Goal: Transaction & Acquisition: Obtain resource

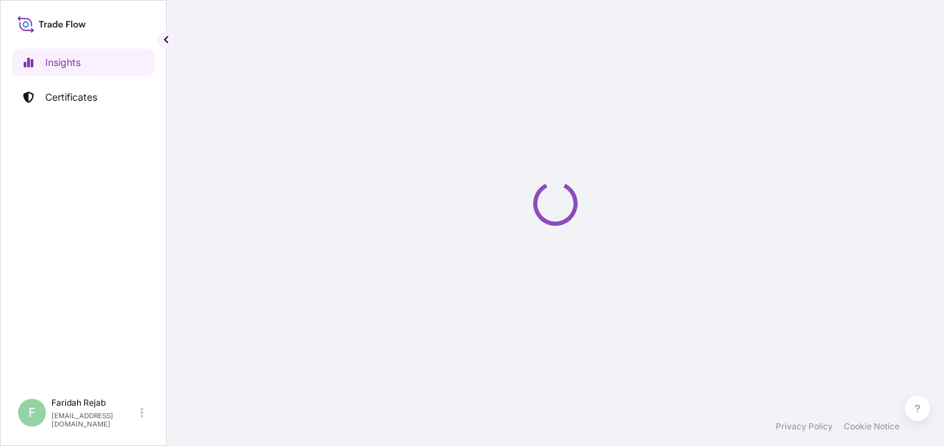
select select "2025"
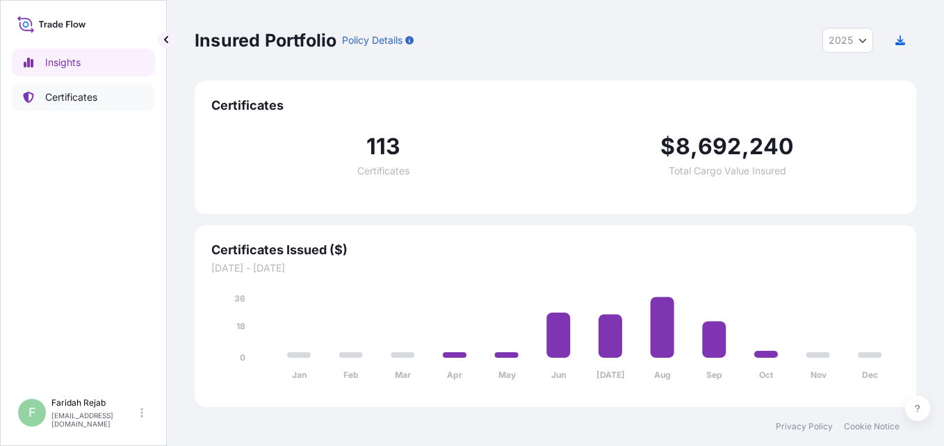
click at [81, 97] on p "Certificates" at bounding box center [71, 97] width 52 height 14
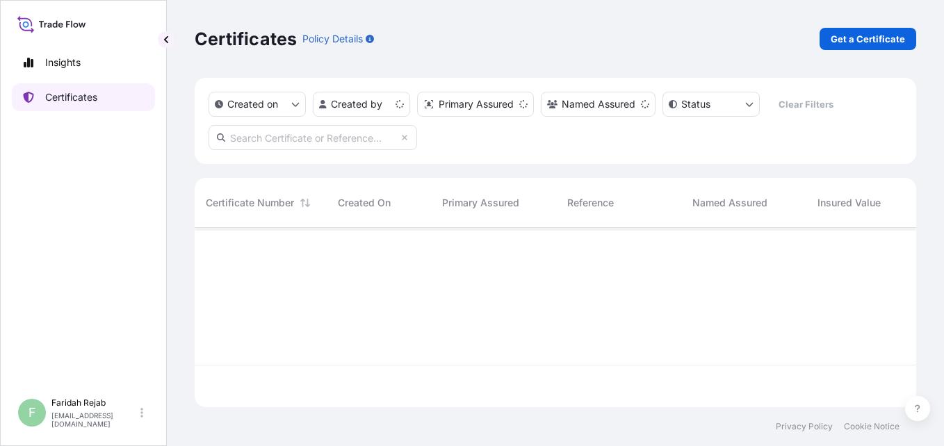
scroll to position [177, 711]
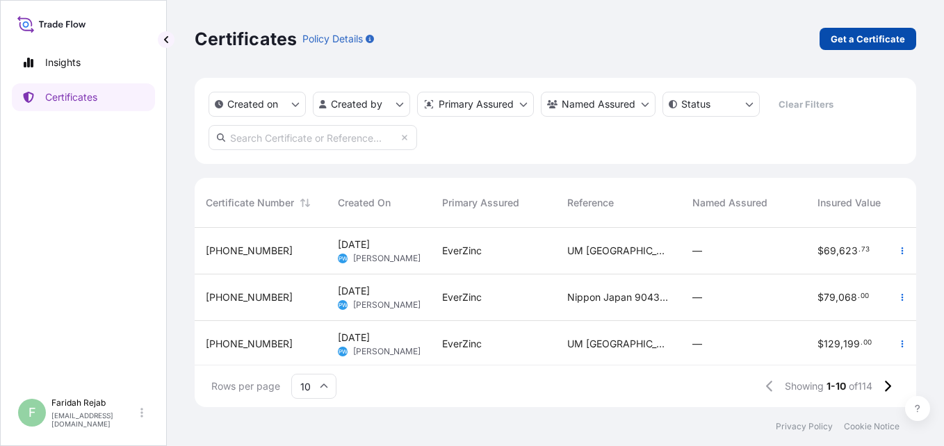
click at [836, 33] on p "Get a Certificate" at bounding box center [868, 39] width 74 height 14
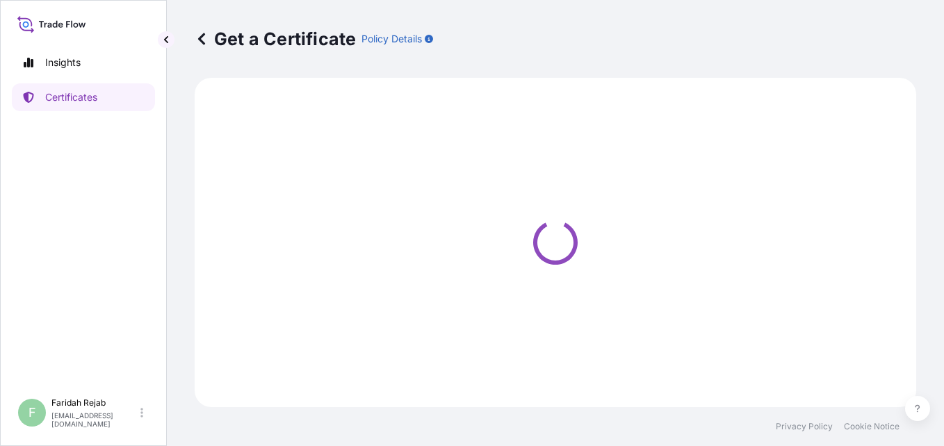
select select "Barge"
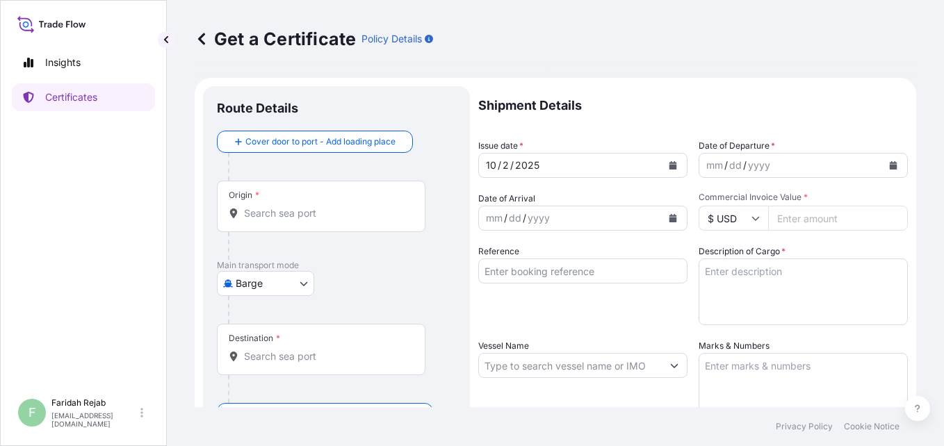
click at [737, 165] on div "dd" at bounding box center [735, 165] width 15 height 17
click at [890, 163] on icon "Calendar" at bounding box center [894, 165] width 8 height 8
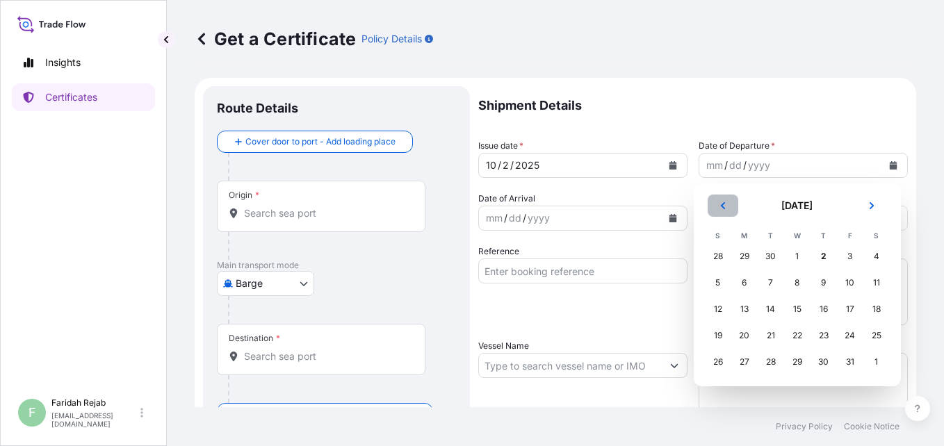
click at [723, 201] on button "Previous" at bounding box center [723, 206] width 31 height 22
click at [796, 336] on div "24" at bounding box center [797, 335] width 25 height 25
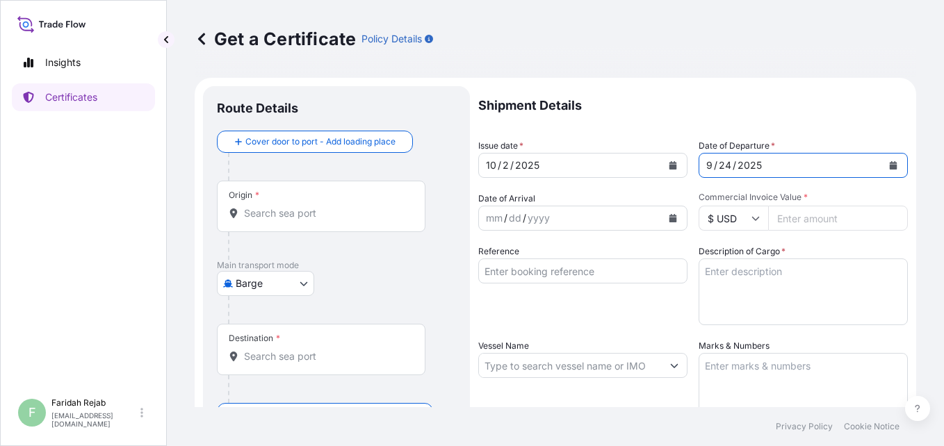
click at [669, 216] on icon "Calendar" at bounding box center [673, 218] width 8 height 8
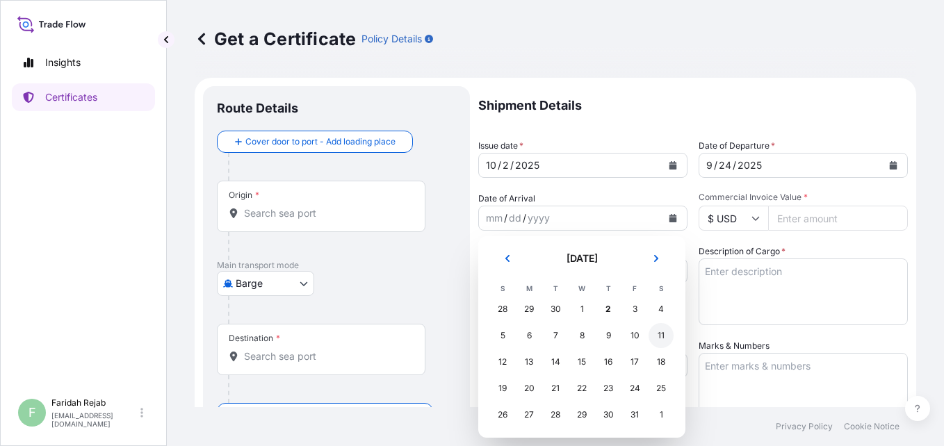
click at [658, 337] on div "11" at bounding box center [661, 335] width 25 height 25
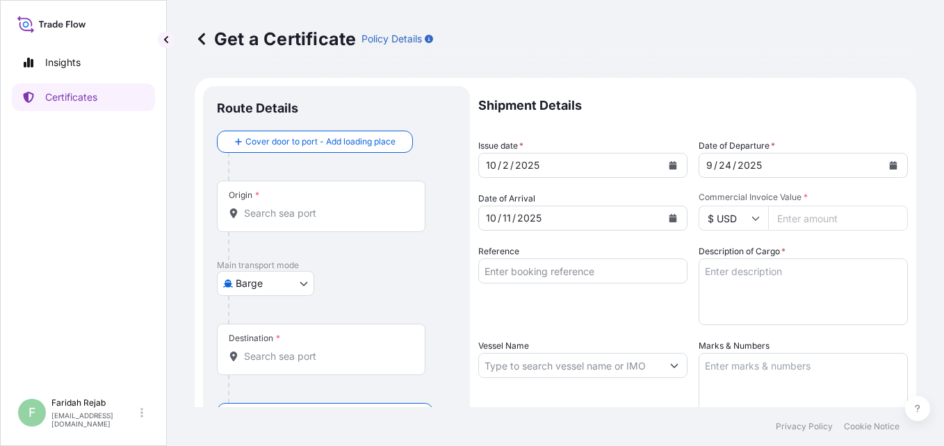
click at [776, 218] on input "Commercial Invoice Value *" at bounding box center [838, 218] width 140 height 25
type input "78160.00"
click at [652, 318] on div "Reference" at bounding box center [582, 285] width 209 height 81
click at [631, 282] on input "Reference" at bounding box center [582, 271] width 209 height 25
type input "i"
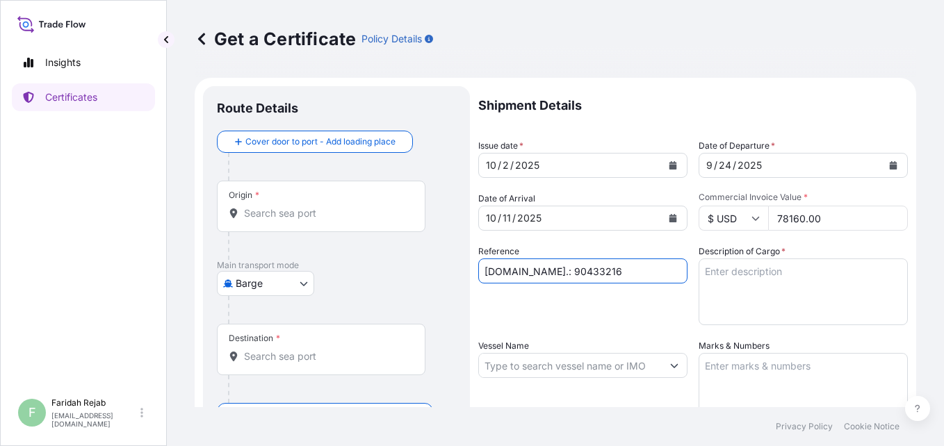
type input "INV.NO.: 90433216"
click at [760, 266] on textarea "Description of Cargo *" at bounding box center [803, 292] width 209 height 67
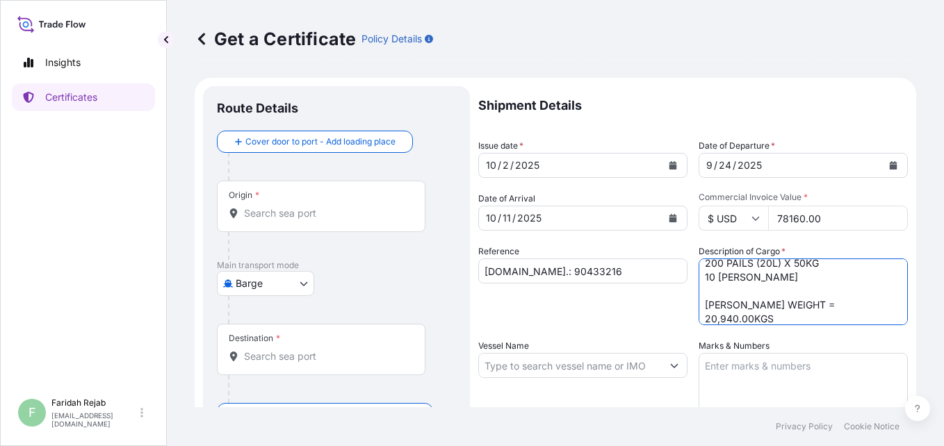
scroll to position [283, 0]
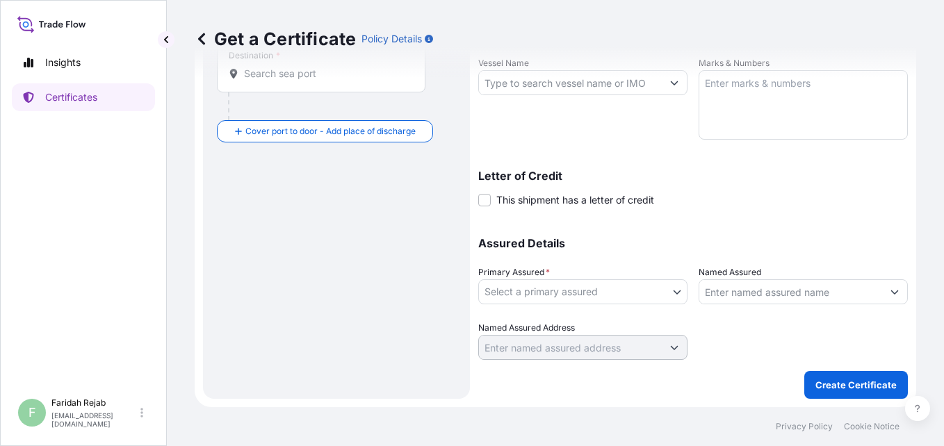
type textarea "ZINC DUST SUPERFINE EP 200 PAILS (20L) X 50KG ZINC DUST STANDARD 7 EP 200 PAILS…"
click at [560, 87] on input "Vessel Name" at bounding box center [570, 82] width 183 height 25
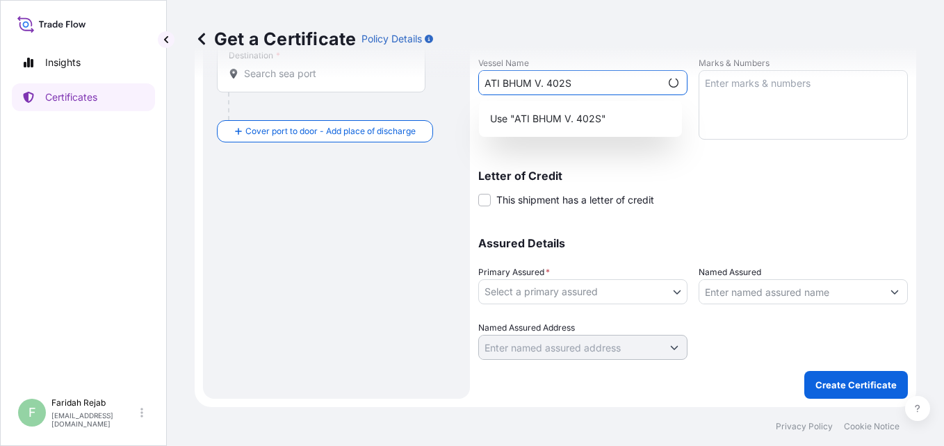
type input "ATI BHUM V. 402S"
click at [817, 178] on p "Letter of Credit" at bounding box center [693, 175] width 430 height 11
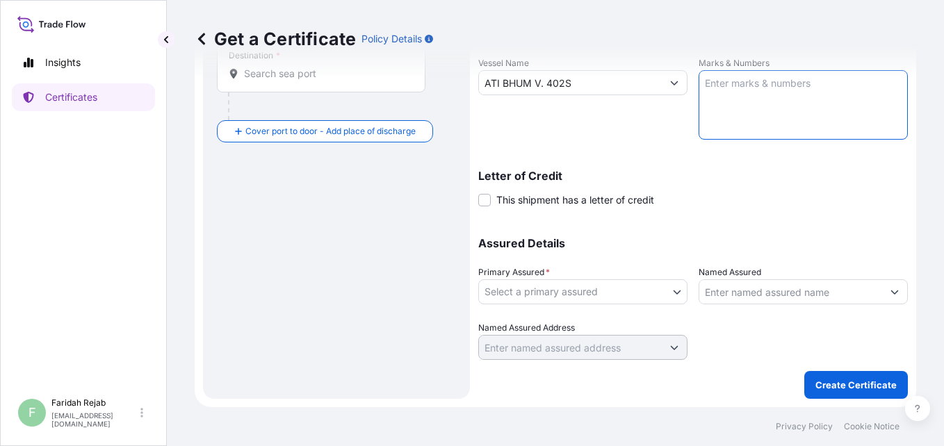
click at [791, 97] on textarea "Marks & Numbers" at bounding box center [803, 105] width 209 height 70
type textarea "A"
type textarea "SIGMA PAINTS SAUDI CO. LTD. PO / NO.: 4500007447 DAMMAM"
click at [685, 250] on div "Assured Details Primary Assured * Select a primary assured EverZinc Named Assur…" at bounding box center [693, 290] width 430 height 139
click at [673, 293] on body "Insights Certificates F Faridah Rejab faridah.rejab@everzinc.com Get a Certific…" at bounding box center [472, 223] width 944 height 446
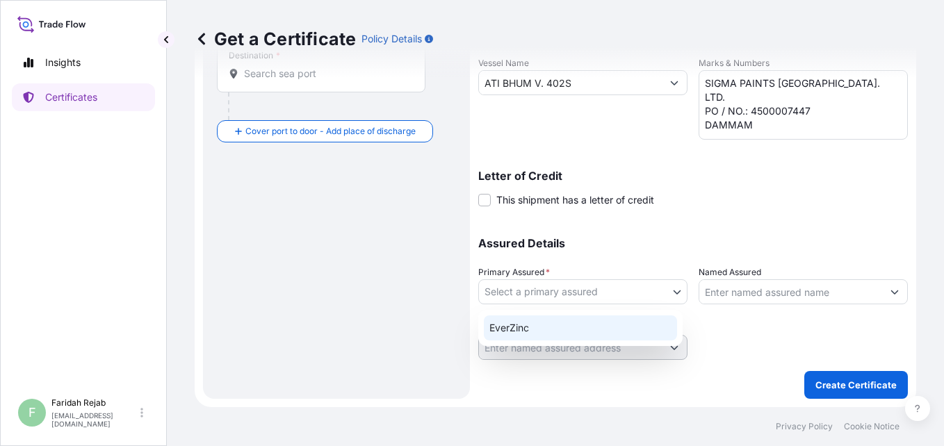
click at [509, 325] on div "EverZinc" at bounding box center [580, 328] width 193 height 25
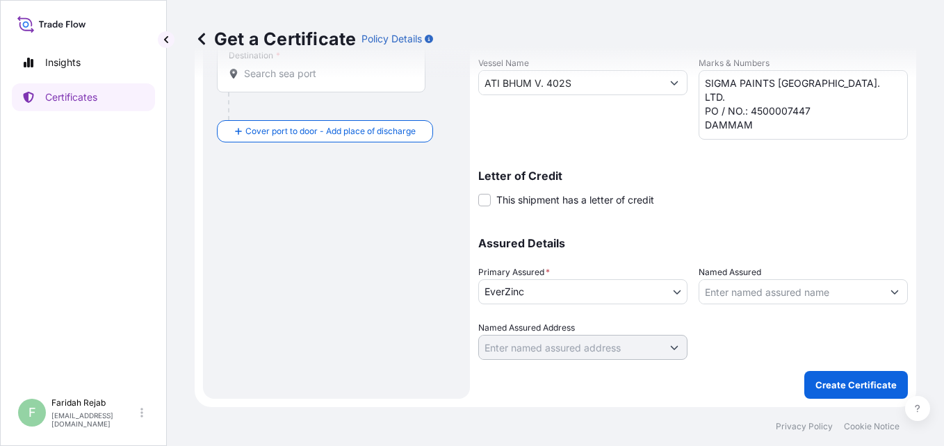
click at [931, 398] on div "Get a Certificate Policy Details Route Details Cover door to port - Add loading…" at bounding box center [555, 203] width 777 height 407
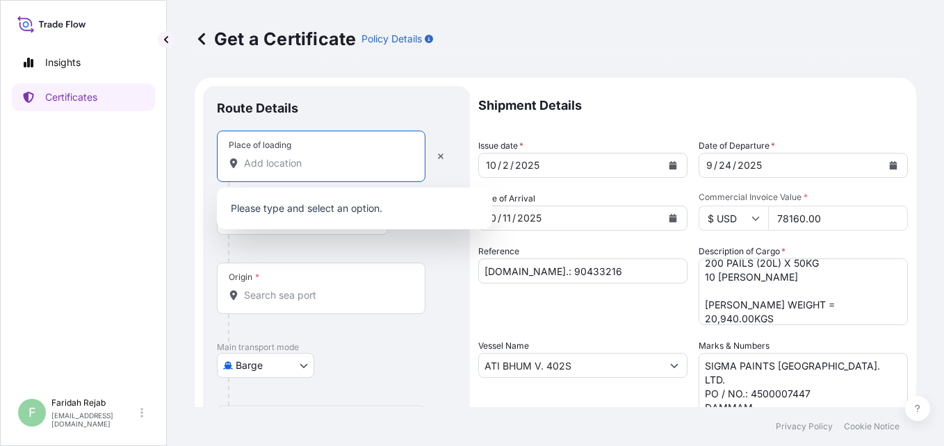
click at [288, 162] on input "Place of loading" at bounding box center [326, 163] width 164 height 14
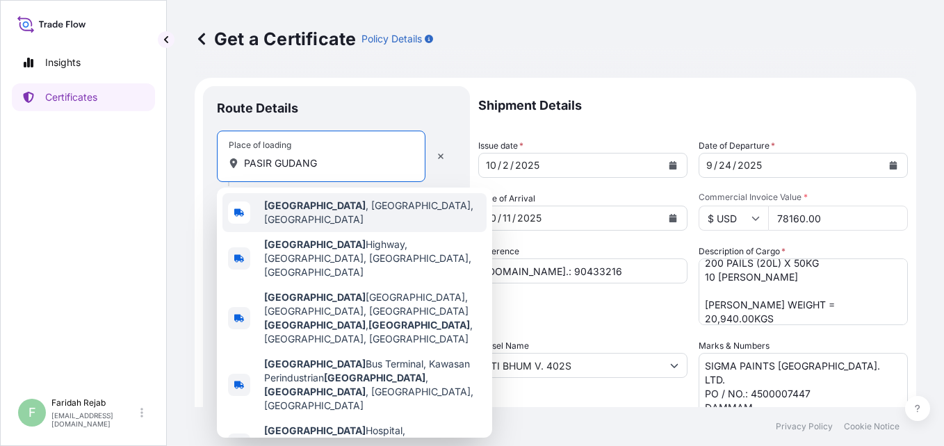
click at [291, 211] on b "Pasir Gudang" at bounding box center [314, 205] width 101 height 12
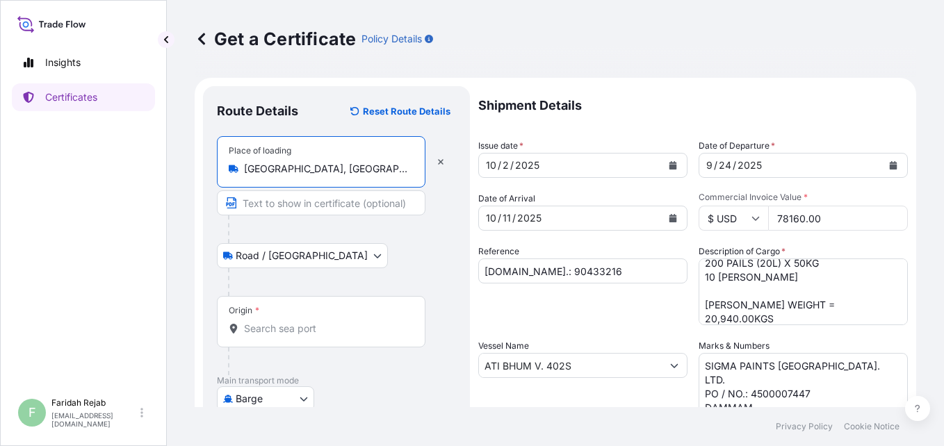
type input "Pasir Gudang, Johor, Malaysia"
click at [266, 334] on input "Origin *" at bounding box center [326, 329] width 164 height 14
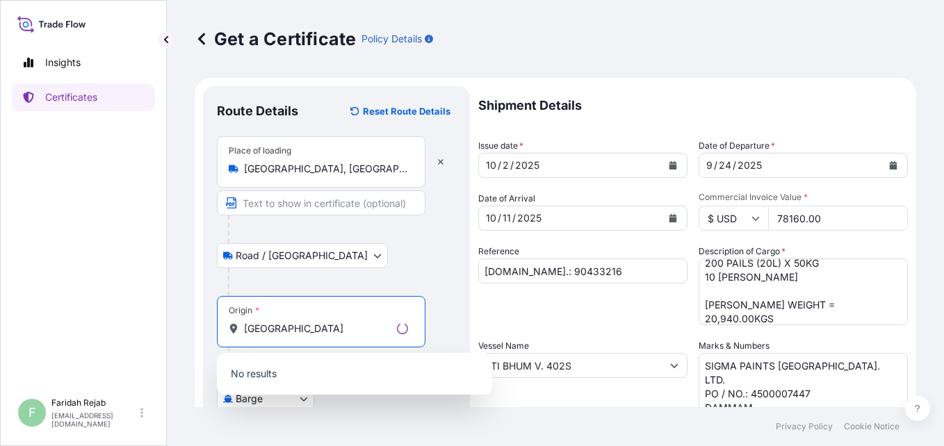
type input "MALAYSIA"
click at [391, 359] on p "No results" at bounding box center [354, 374] width 264 height 31
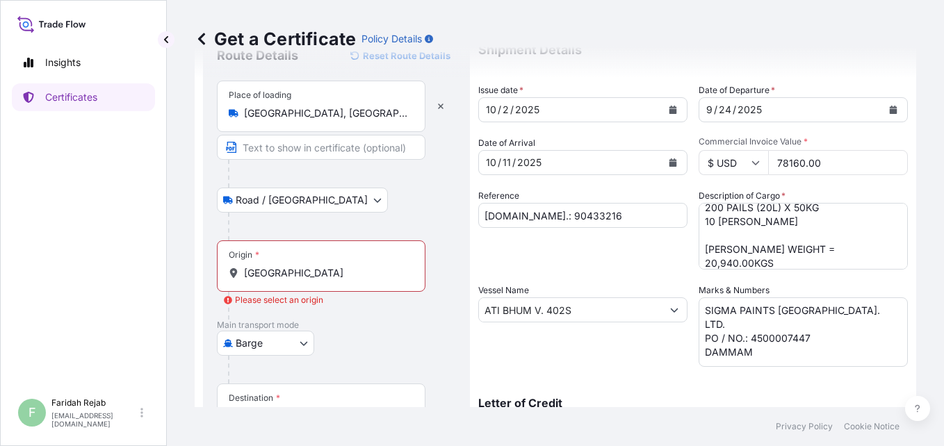
scroll to position [83, 0]
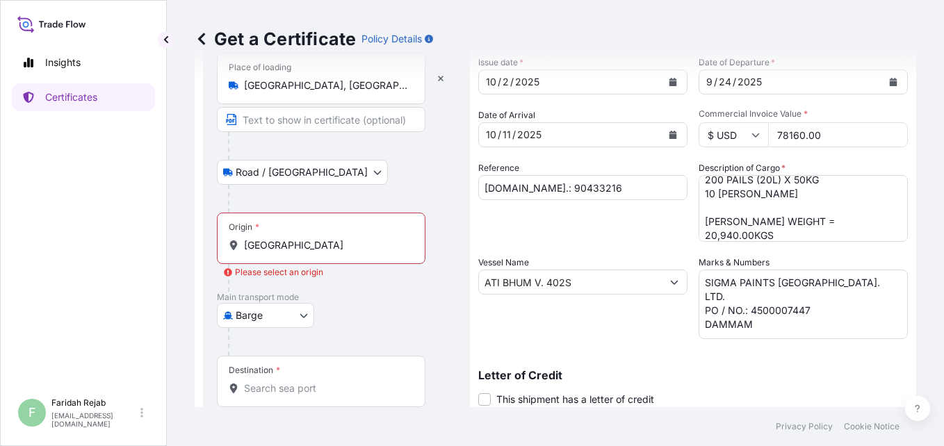
click at [294, 313] on body "0 options available. Insights Certificates F Faridah Rejab faridah.rejab@everzi…" at bounding box center [472, 223] width 944 height 446
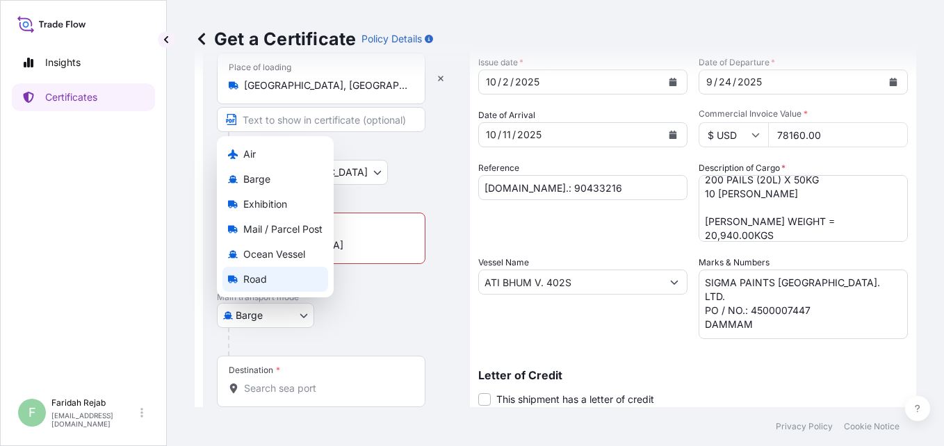
click at [263, 270] on div "Road" at bounding box center [275, 279] width 106 height 25
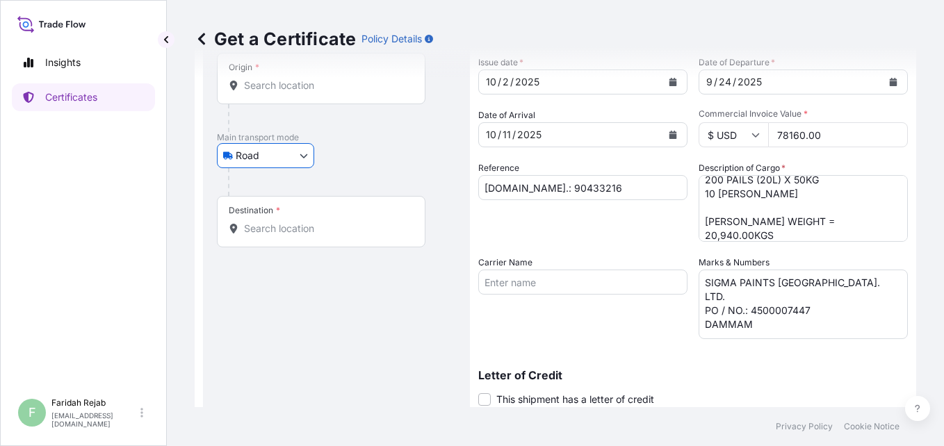
click at [300, 158] on body "Insights Certificates F Faridah Rejab faridah.rejab@everzinc.com Get a Certific…" at bounding box center [472, 223] width 944 height 446
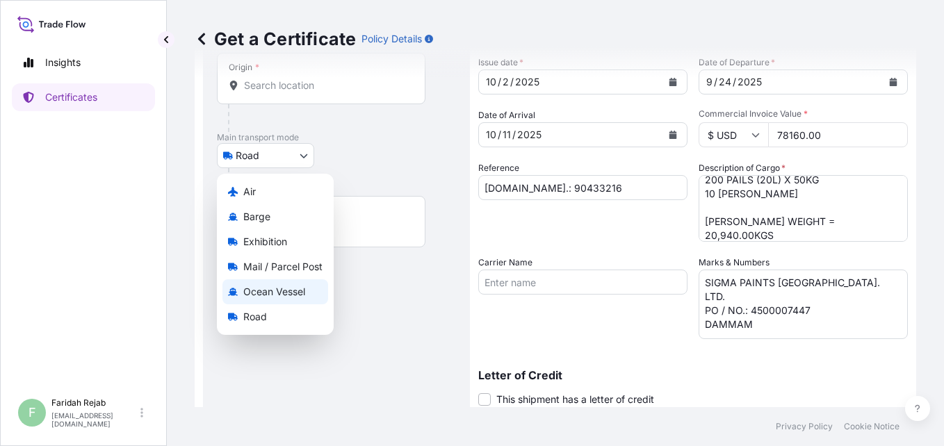
click at [255, 295] on span "Ocean Vessel" at bounding box center [274, 292] width 62 height 14
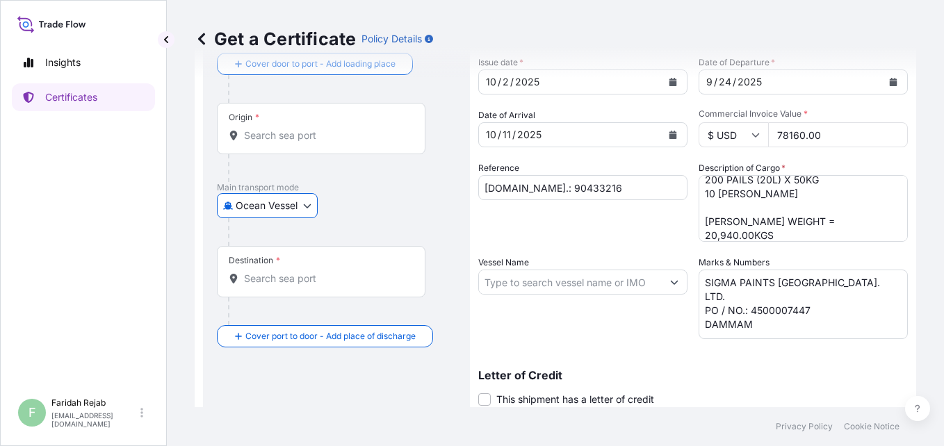
click at [313, 282] on input "Destination *" at bounding box center [326, 279] width 164 height 14
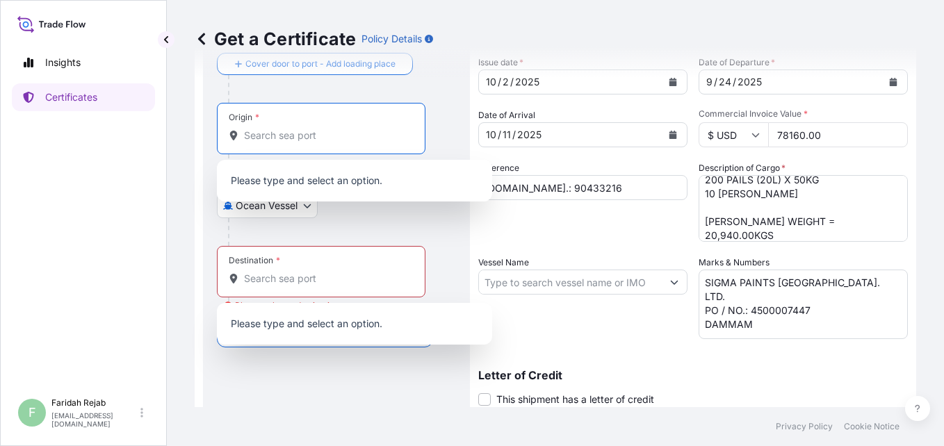
click at [315, 139] on input "Origin *" at bounding box center [326, 136] width 164 height 14
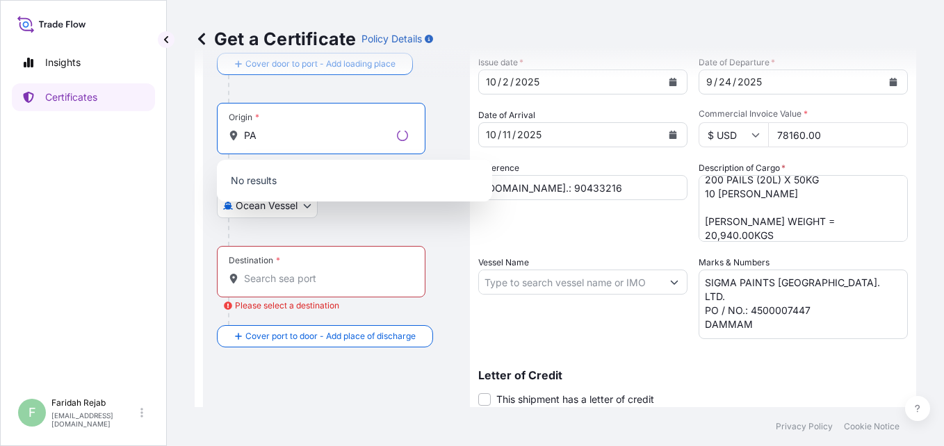
type input "P"
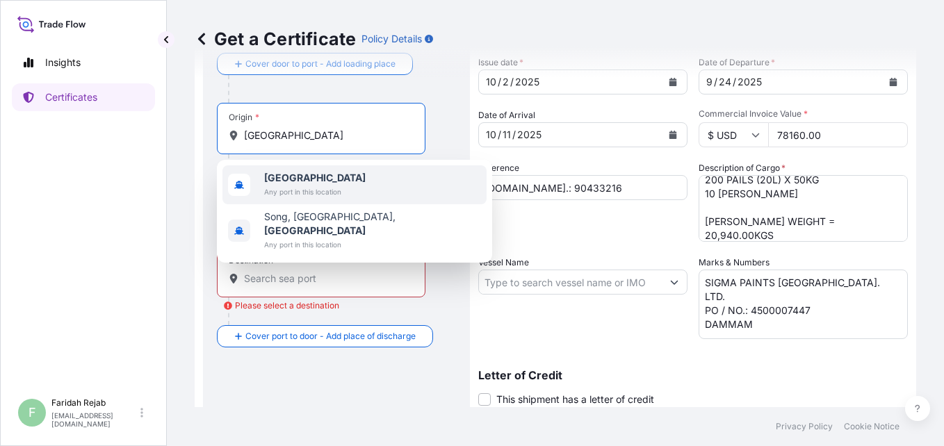
click at [336, 189] on span "Any port in this location" at bounding box center [314, 192] width 101 height 14
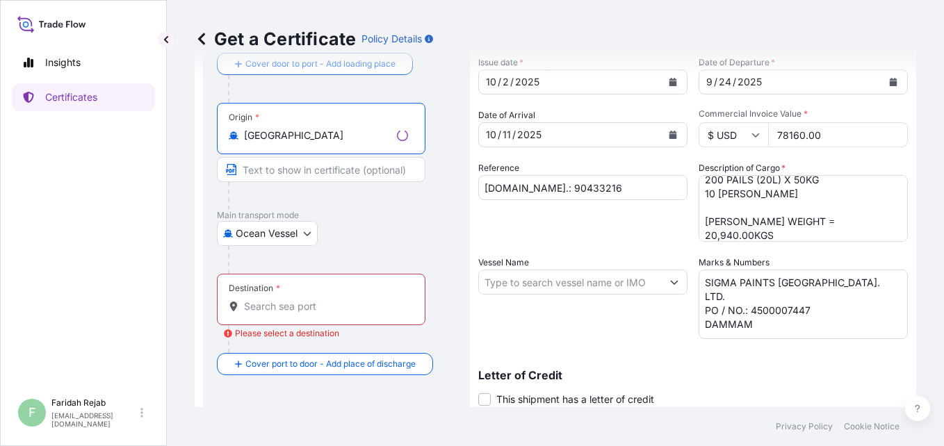
type input "Malaysia"
click at [328, 304] on input "Destination * Please select a destination" at bounding box center [326, 307] width 164 height 14
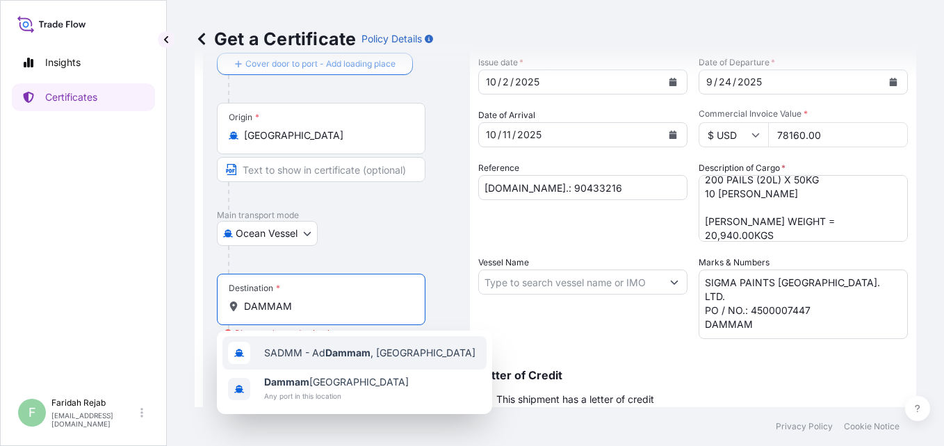
click at [321, 348] on span "SADMM - Ad Dammam , Saudi Arabia" at bounding box center [369, 353] width 211 height 14
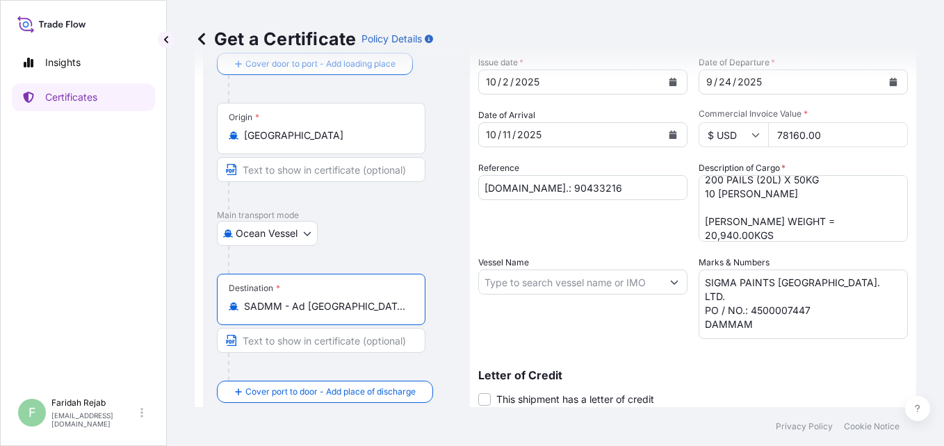
scroll to position [283, 0]
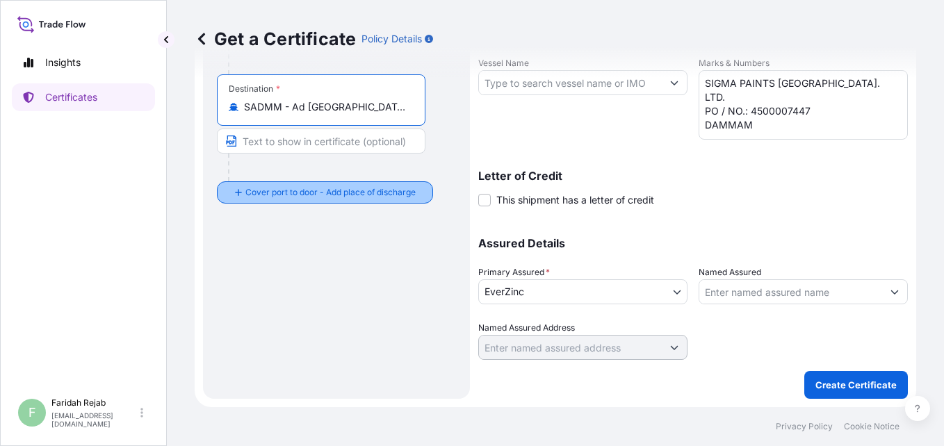
type input "SADMM - Ad Dammam, Saudi Arabia"
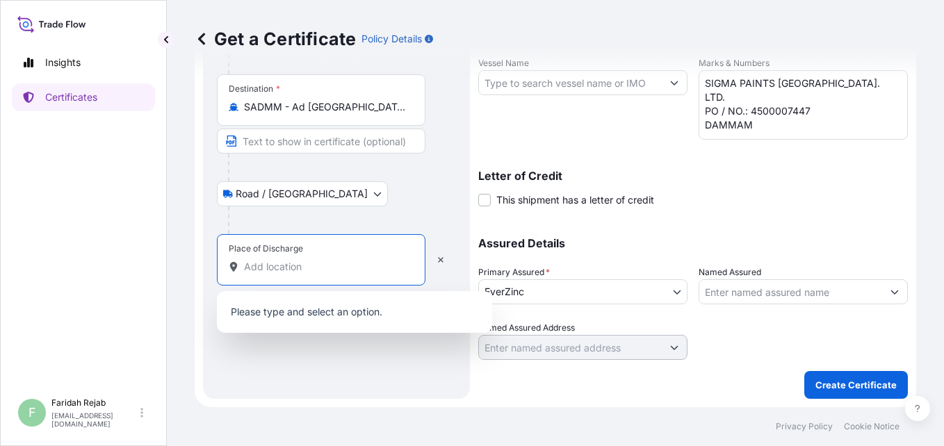
click at [267, 263] on input "Place of Discharge" at bounding box center [326, 267] width 164 height 14
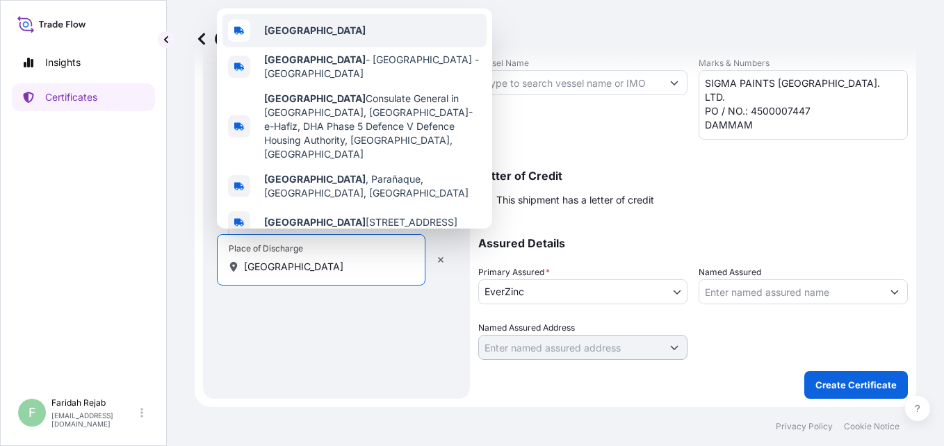
click at [303, 36] on b "Saudi Arabia" at bounding box center [314, 30] width 101 height 12
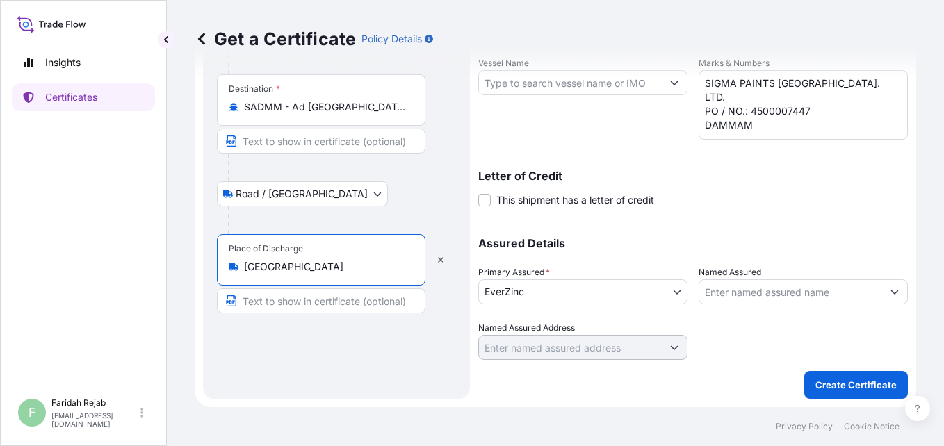
scroll to position [0, 0]
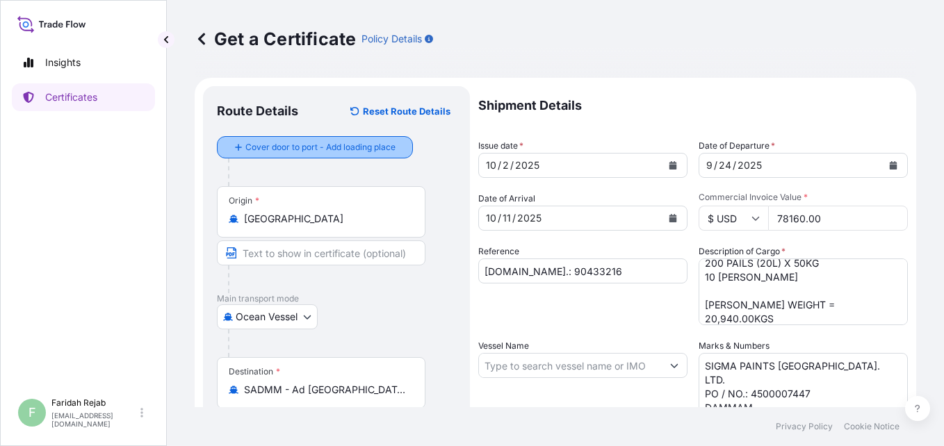
type input "Saudi Arabia"
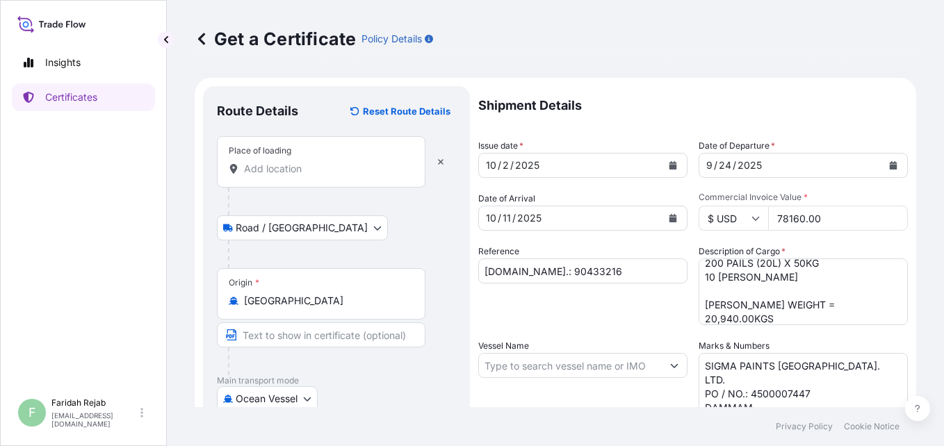
click at [307, 161] on div "Place of loading" at bounding box center [321, 161] width 209 height 51
click at [307, 162] on input "Place of loading" at bounding box center [326, 169] width 164 height 14
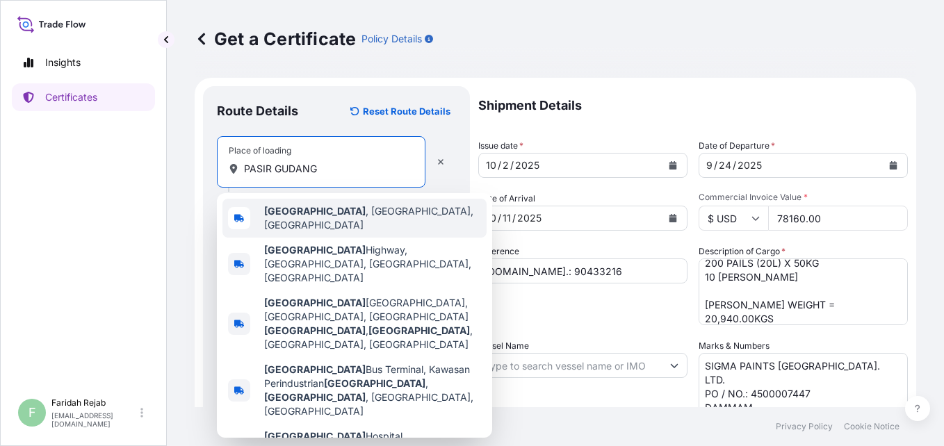
click at [306, 213] on b "Pasir Gudang" at bounding box center [314, 211] width 101 height 12
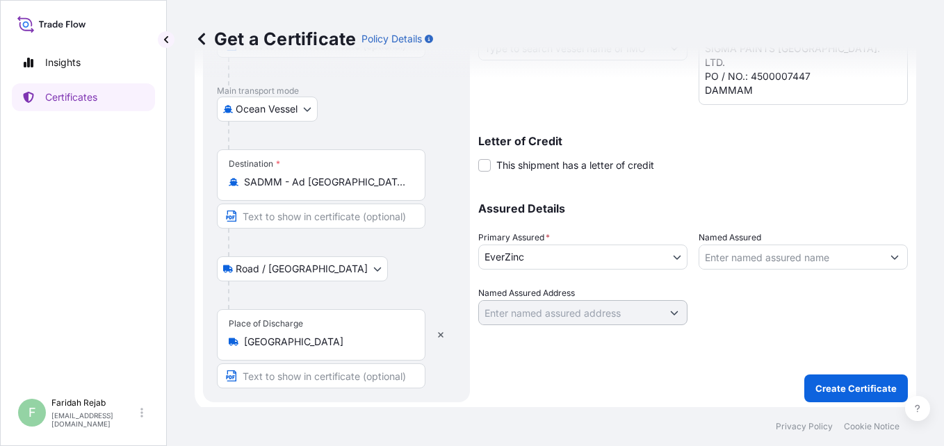
scroll to position [321, 0]
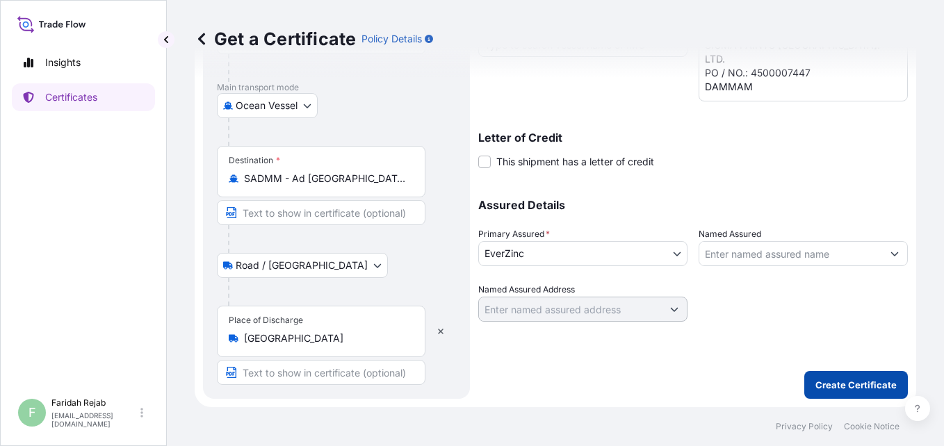
type input "Pasir Gudang, Johor, Malaysia"
click at [849, 381] on p "Create Certificate" at bounding box center [855, 385] width 81 height 14
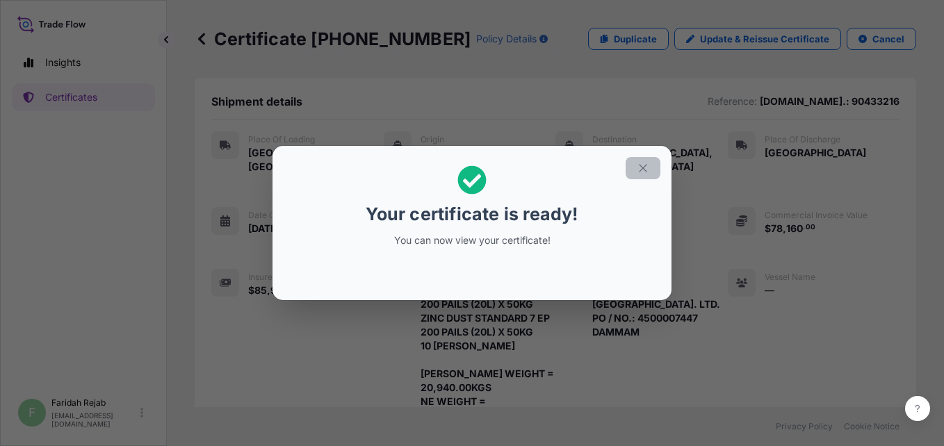
click at [644, 165] on icon "button" at bounding box center [643, 168] width 13 height 13
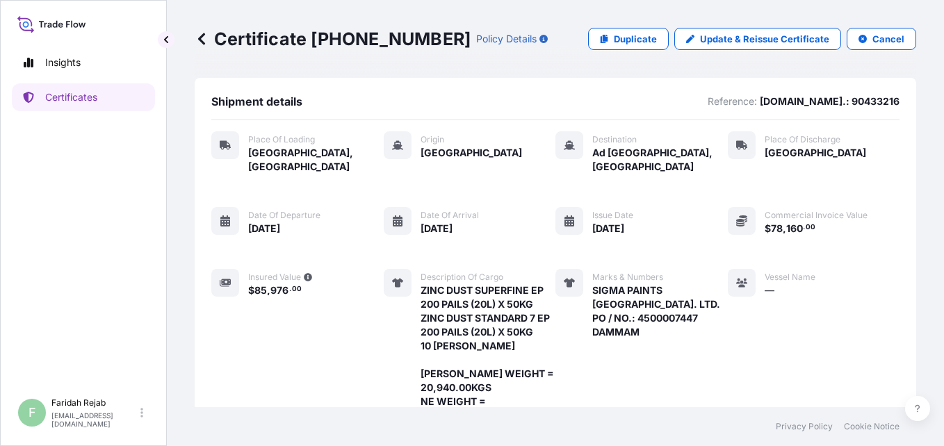
scroll to position [280, 0]
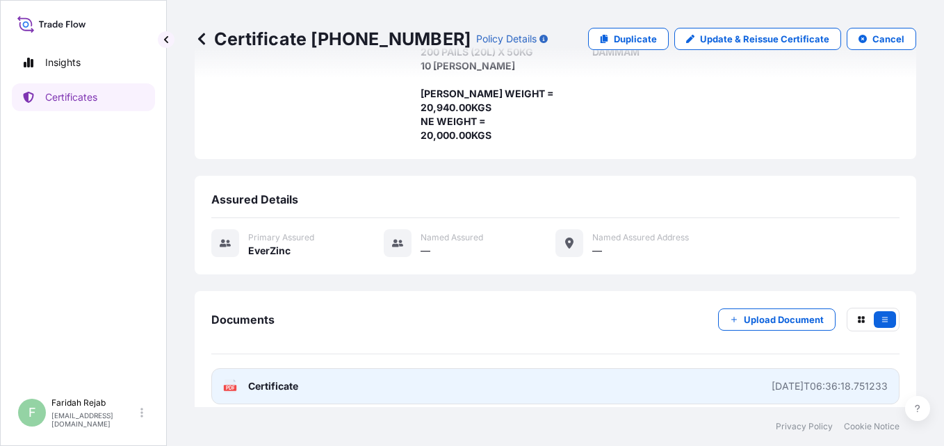
click at [224, 385] on rect at bounding box center [230, 388] width 13 height 6
